Goal: Information Seeking & Learning: Learn about a topic

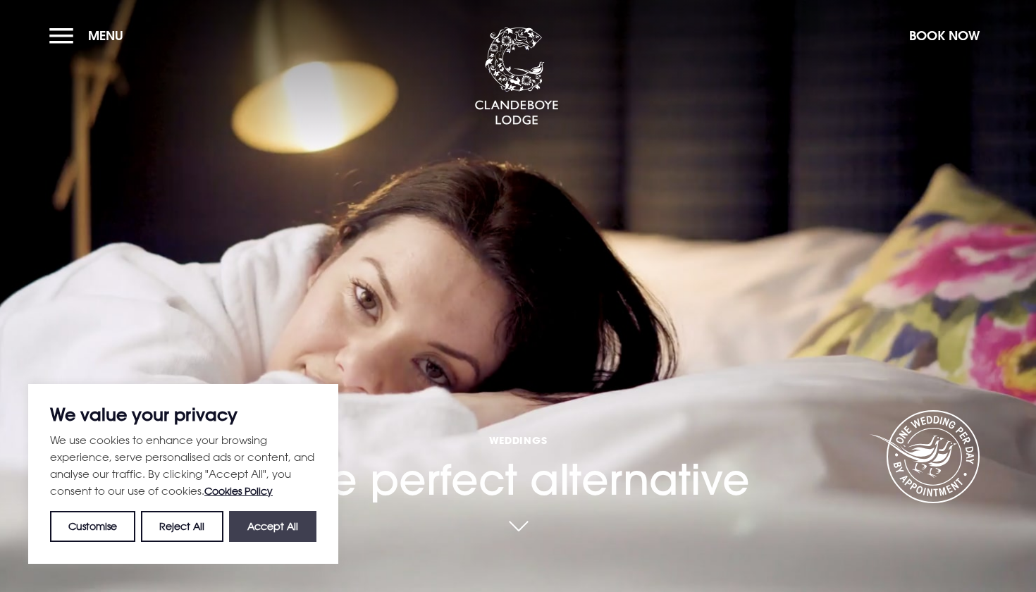
click at [282, 523] on button "Accept All" at bounding box center [272, 526] width 87 height 31
checkbox input "true"
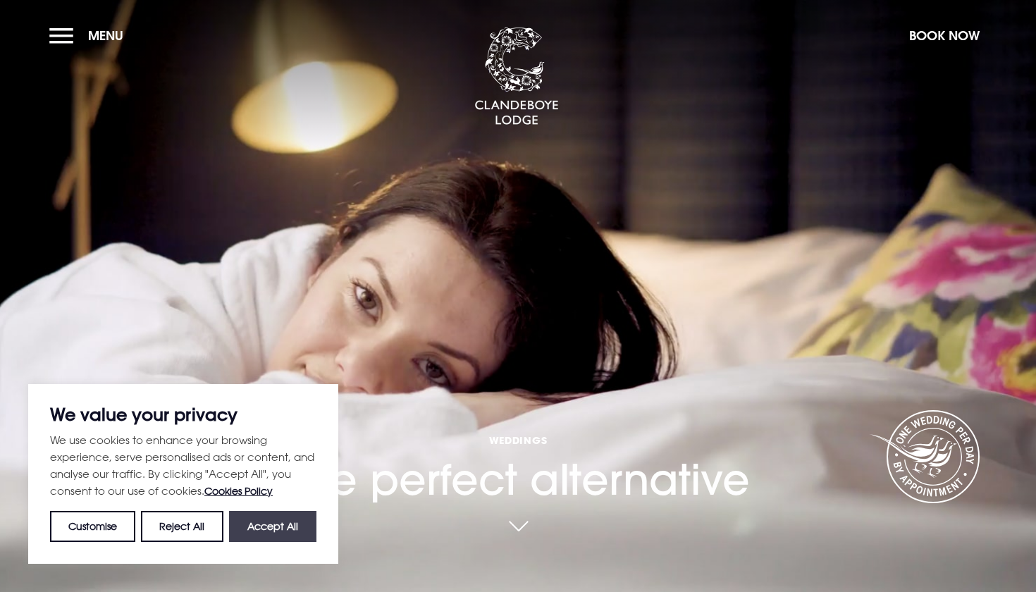
checkbox input "true"
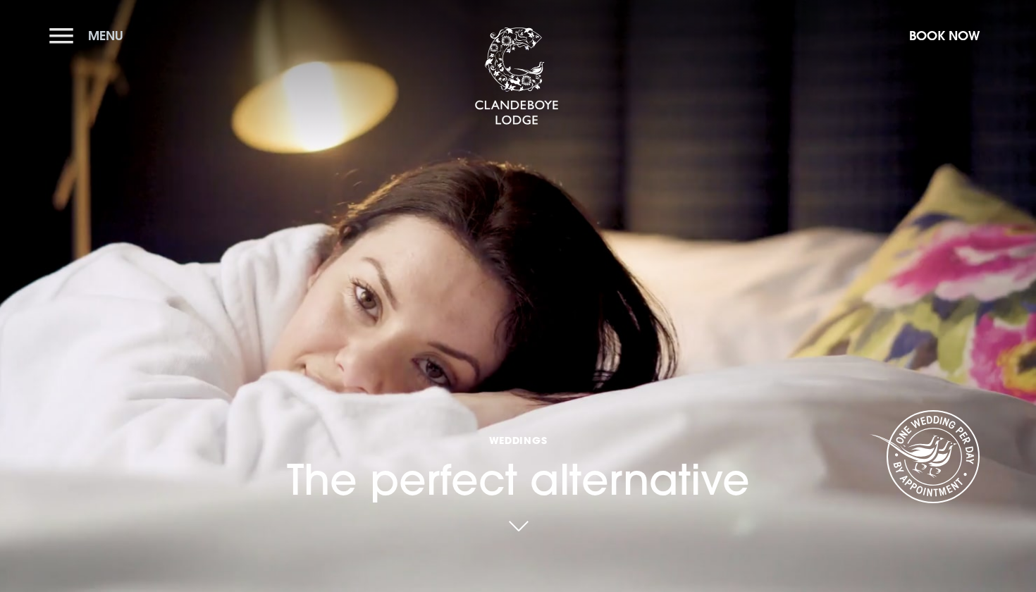
click at [88, 30] on span "Menu" at bounding box center [105, 35] width 35 height 16
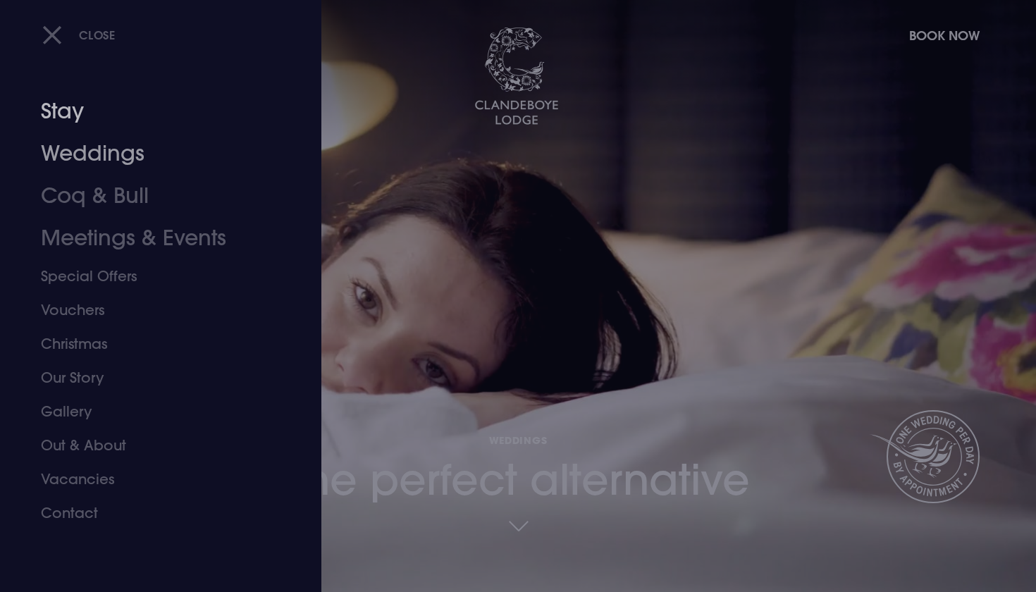
click at [99, 147] on link "Weddings" at bounding box center [152, 153] width 223 height 42
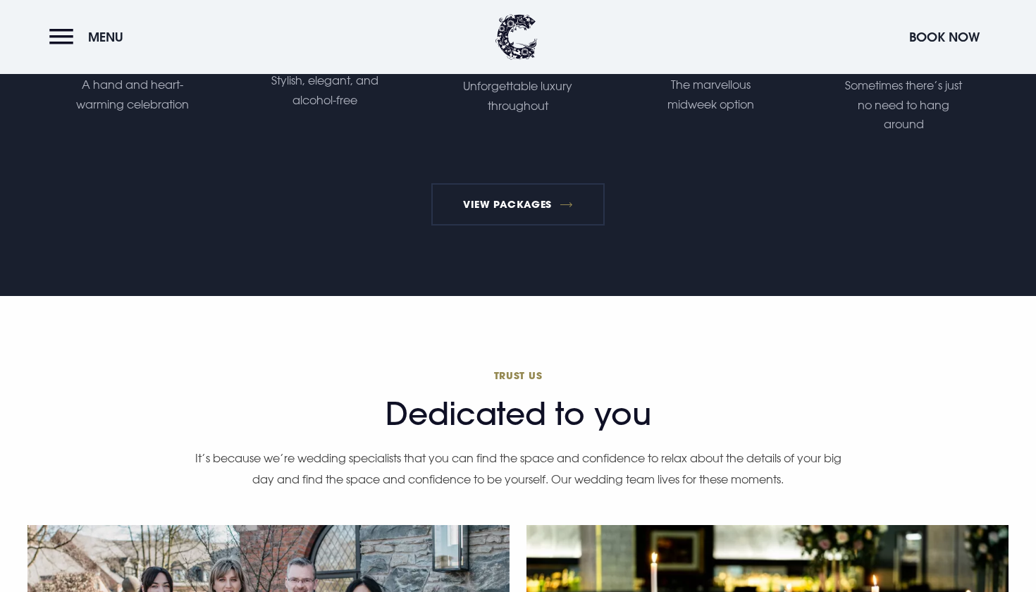
scroll to position [2437, 0]
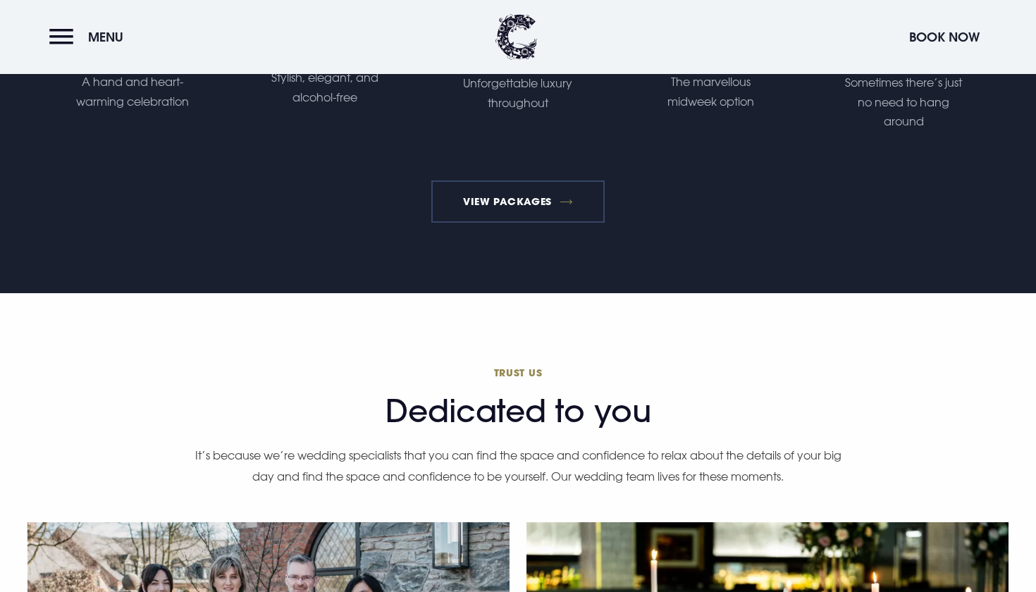
click at [502, 213] on link "View Packages" at bounding box center [518, 201] width 174 height 42
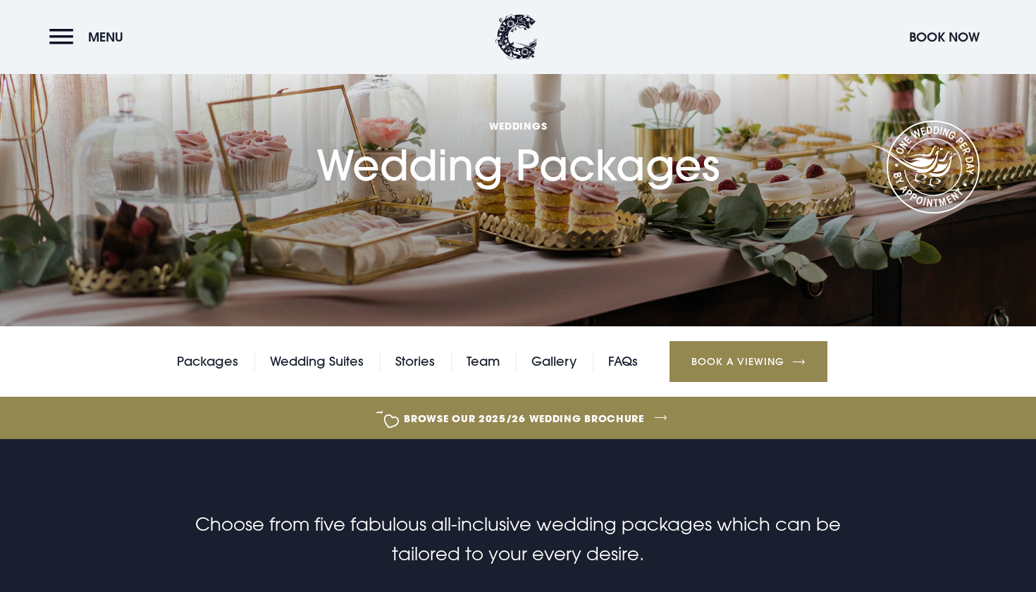
scroll to position [105, 0]
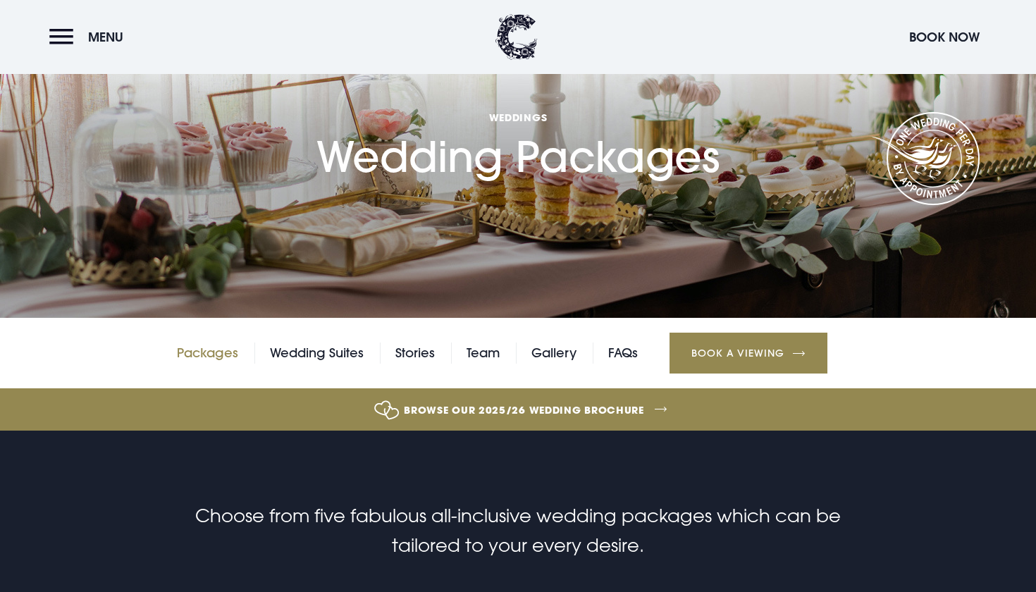
click at [197, 352] on link "Packages" at bounding box center [207, 352] width 61 height 21
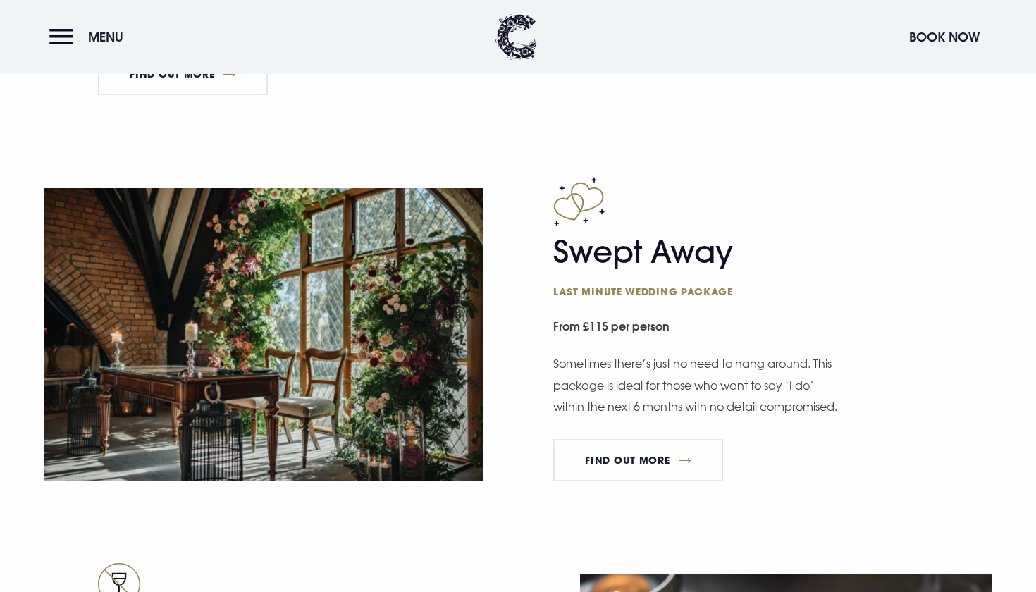
scroll to position [1960, 0]
